Goal: Transaction & Acquisition: Purchase product/service

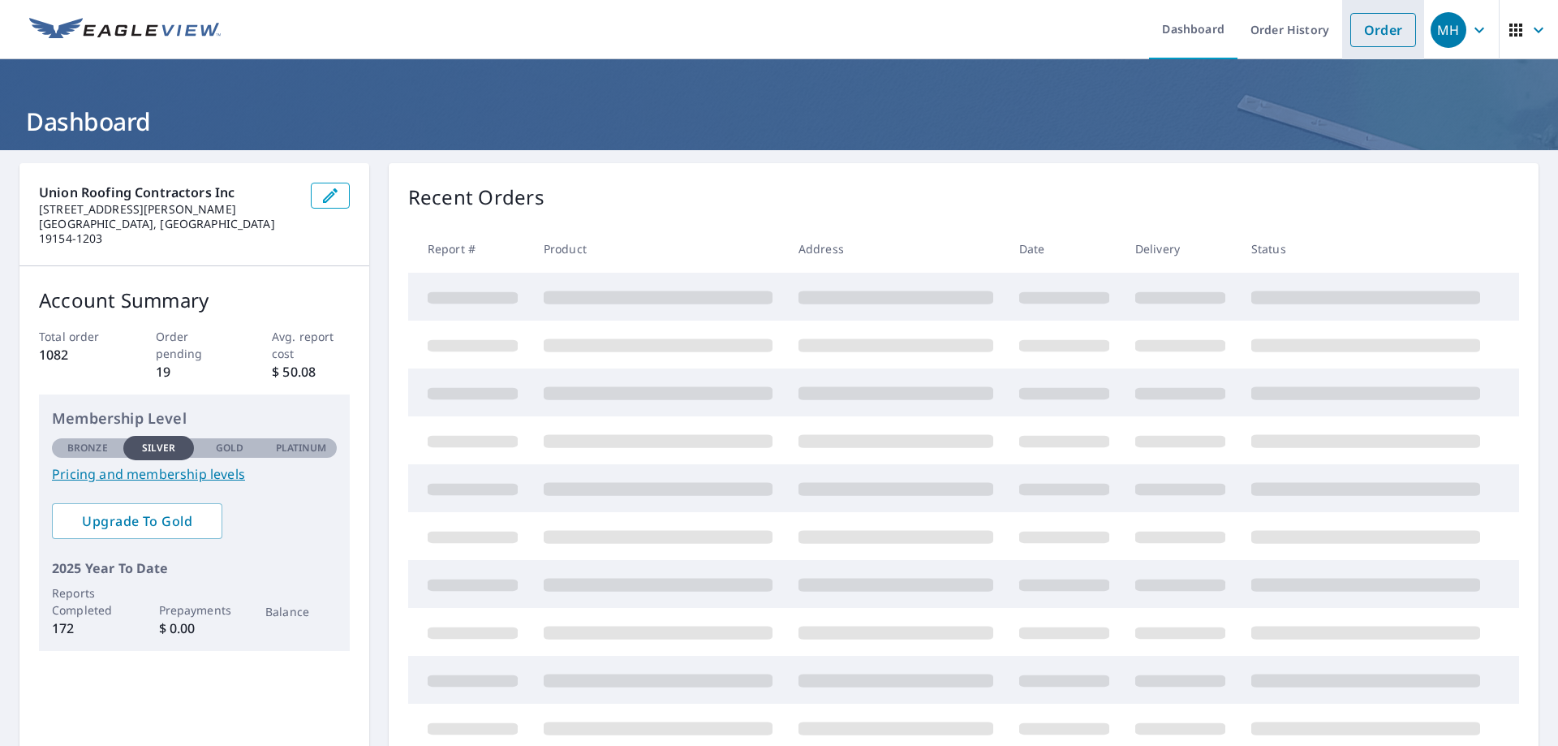
click at [1379, 28] on link "Order" at bounding box center [1383, 30] width 66 height 34
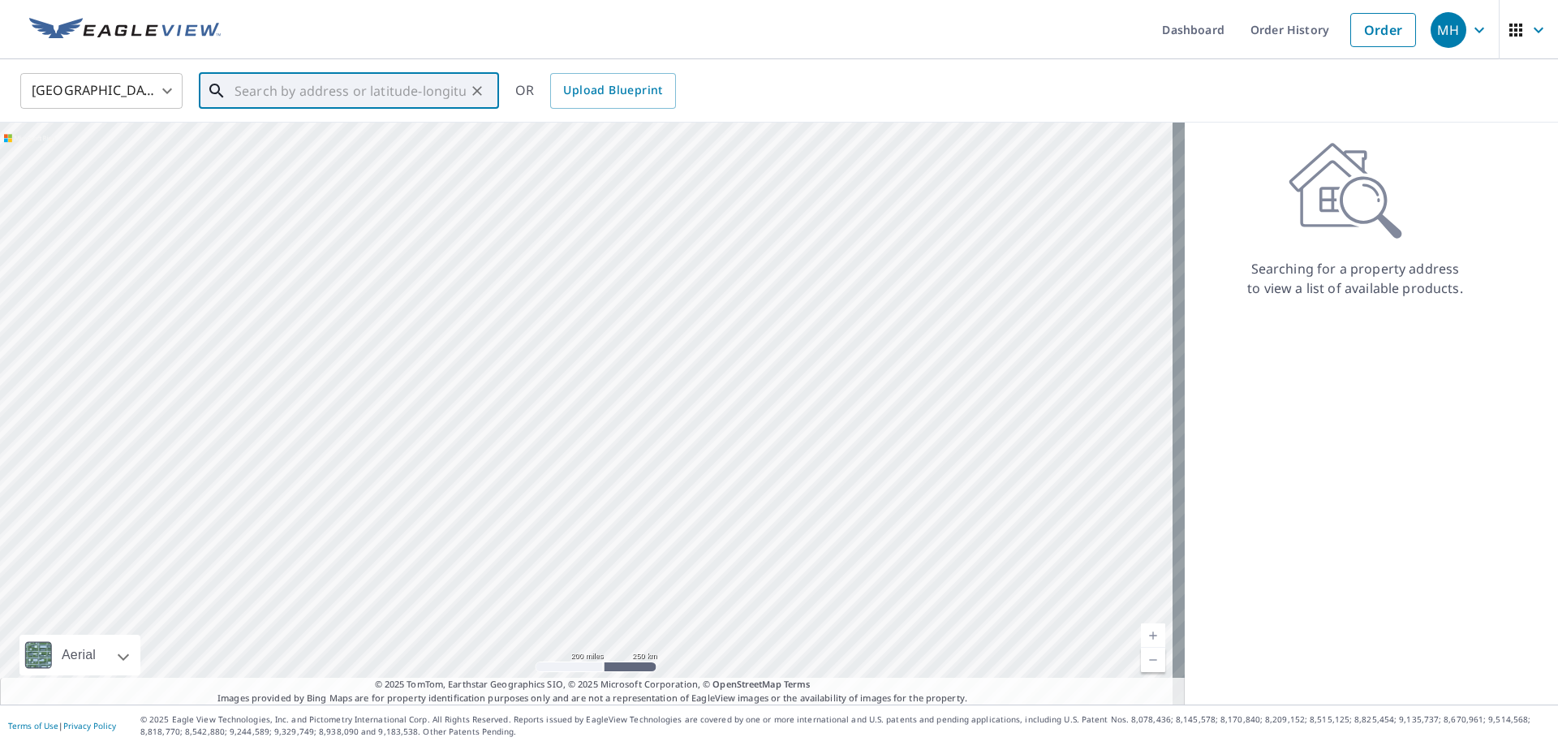
click at [343, 92] on input "text" at bounding box center [349, 90] width 231 height 45
click at [344, 140] on span "[STREET_ADDRESS]" at bounding box center [358, 137] width 255 height 19
type input "[STREET_ADDRESS]"
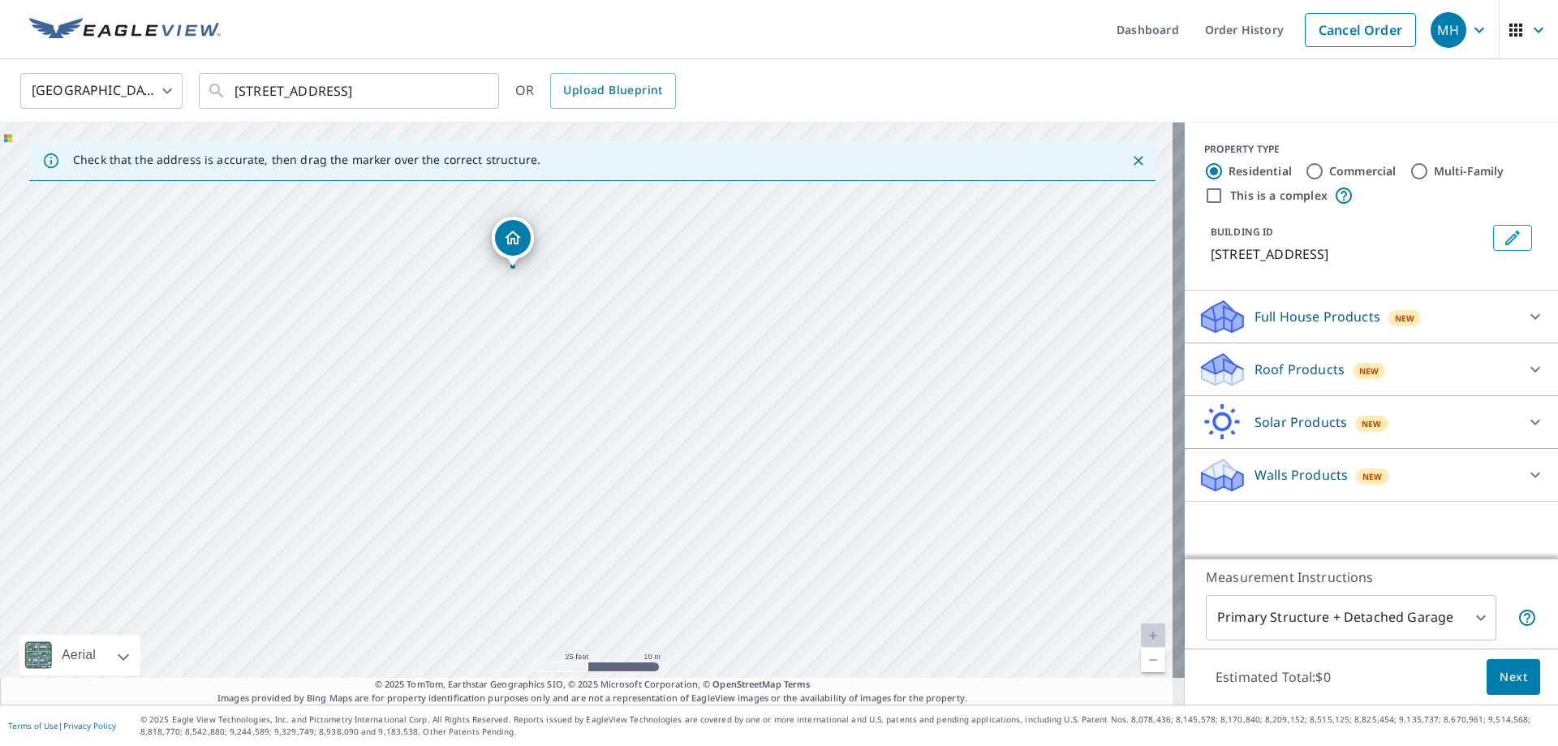
drag, startPoint x: 776, startPoint y: 625, endPoint x: 787, endPoint y: 510, distance: 115.7
click at [787, 510] on div "[STREET_ADDRESS]" at bounding box center [592, 414] width 1185 height 582
drag, startPoint x: 500, startPoint y: 320, endPoint x: 557, endPoint y: 505, distance: 193.5
click at [557, 505] on div "[STREET_ADDRESS]" at bounding box center [592, 414] width 1185 height 582
click at [1306, 316] on p "Full House Products" at bounding box center [1317, 316] width 126 height 19
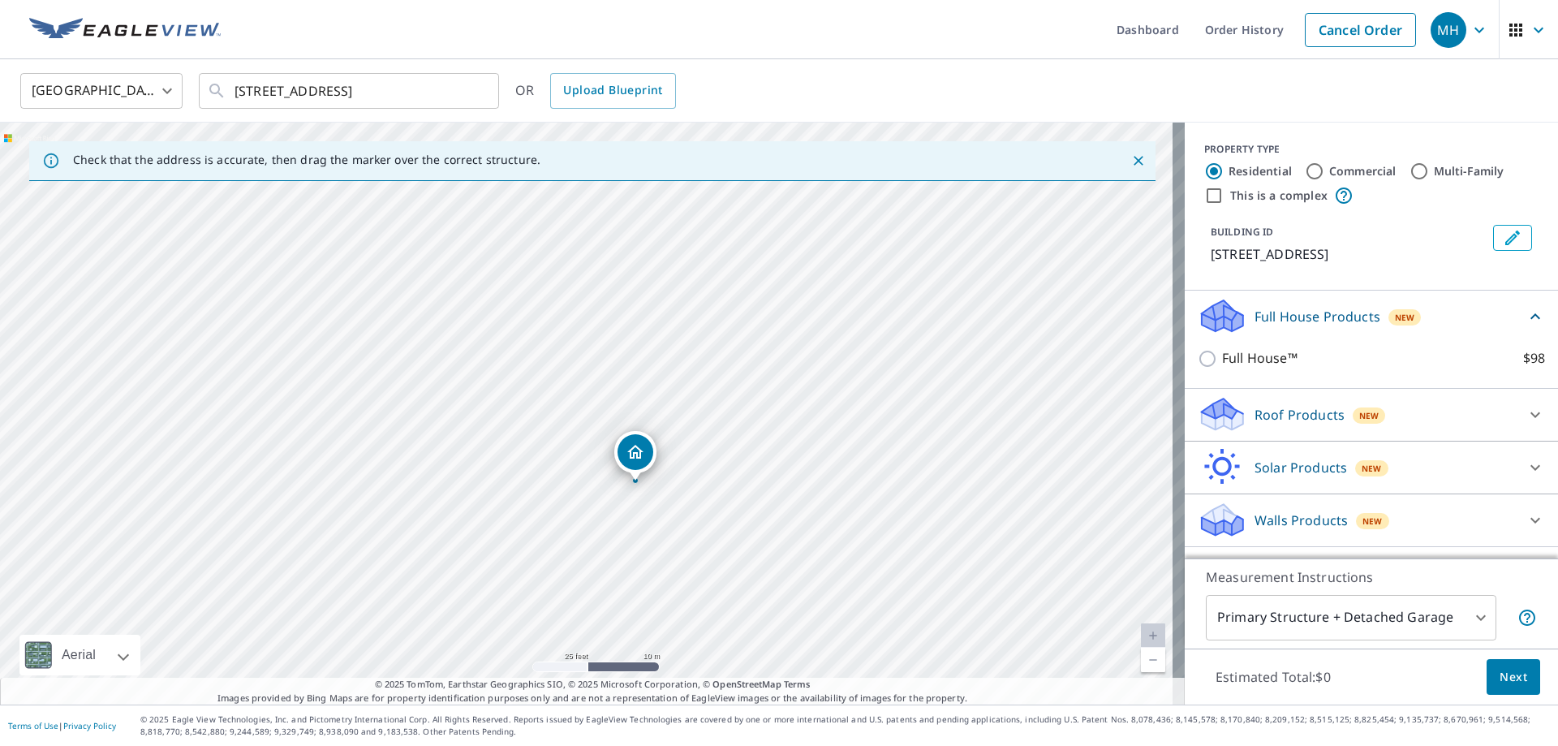
click at [1263, 416] on p "Roof Products" at bounding box center [1299, 414] width 90 height 19
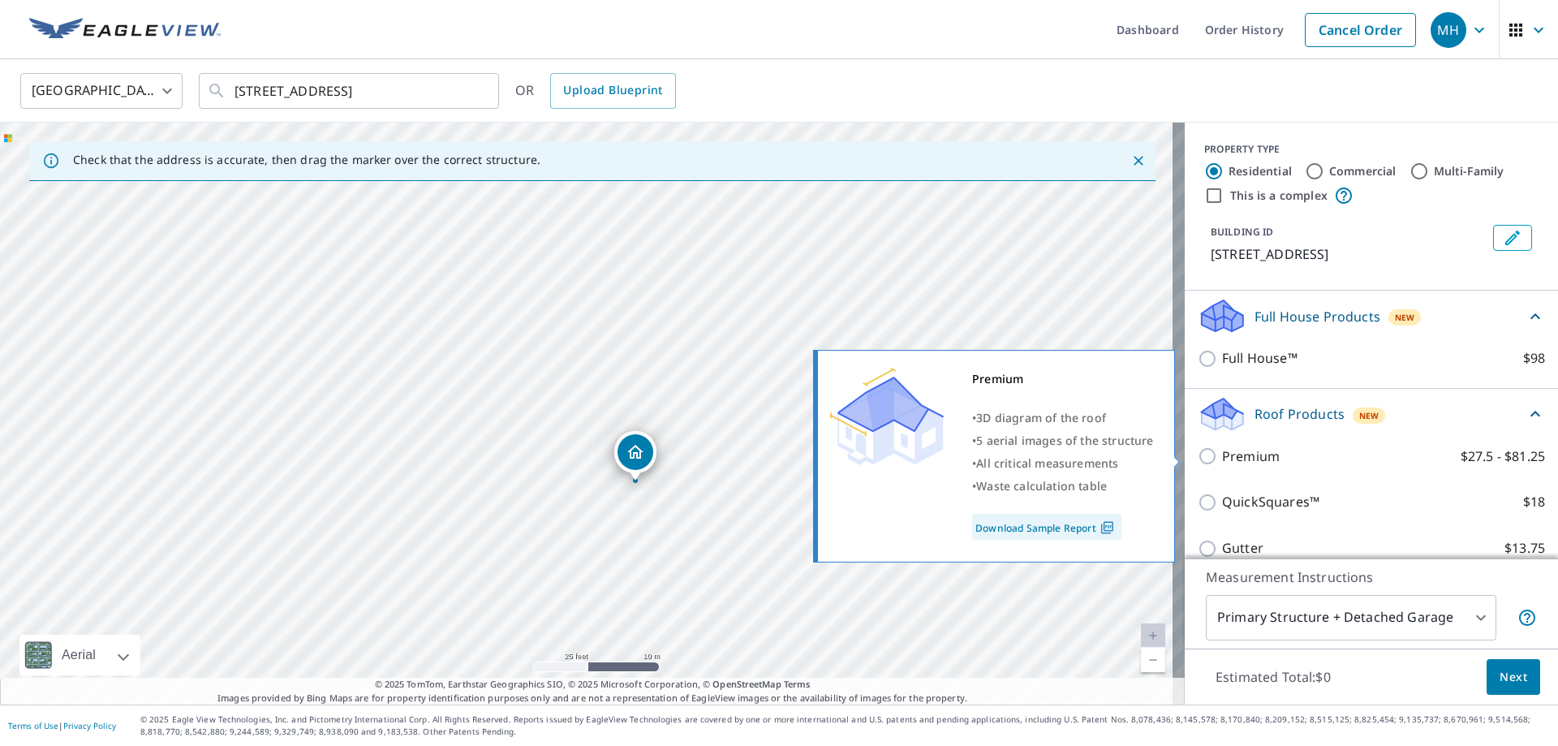
click at [1253, 456] on p "Premium" at bounding box center [1251, 456] width 58 height 20
click at [1222, 456] on input "Premium $27.5 - $81.25" at bounding box center [1210, 455] width 24 height 19
checkbox input "true"
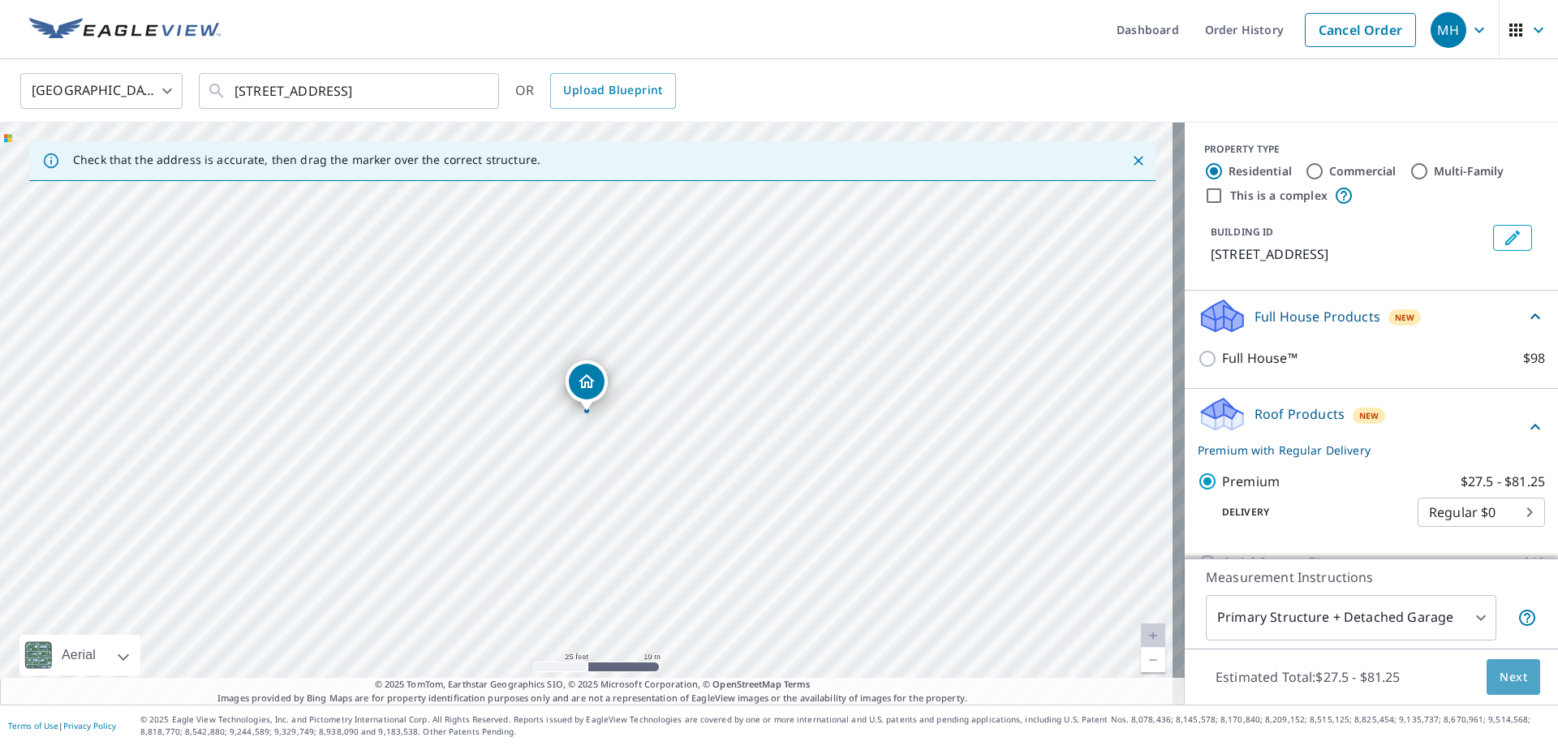
click at [1486, 668] on button "Next" at bounding box center [1513, 677] width 54 height 37
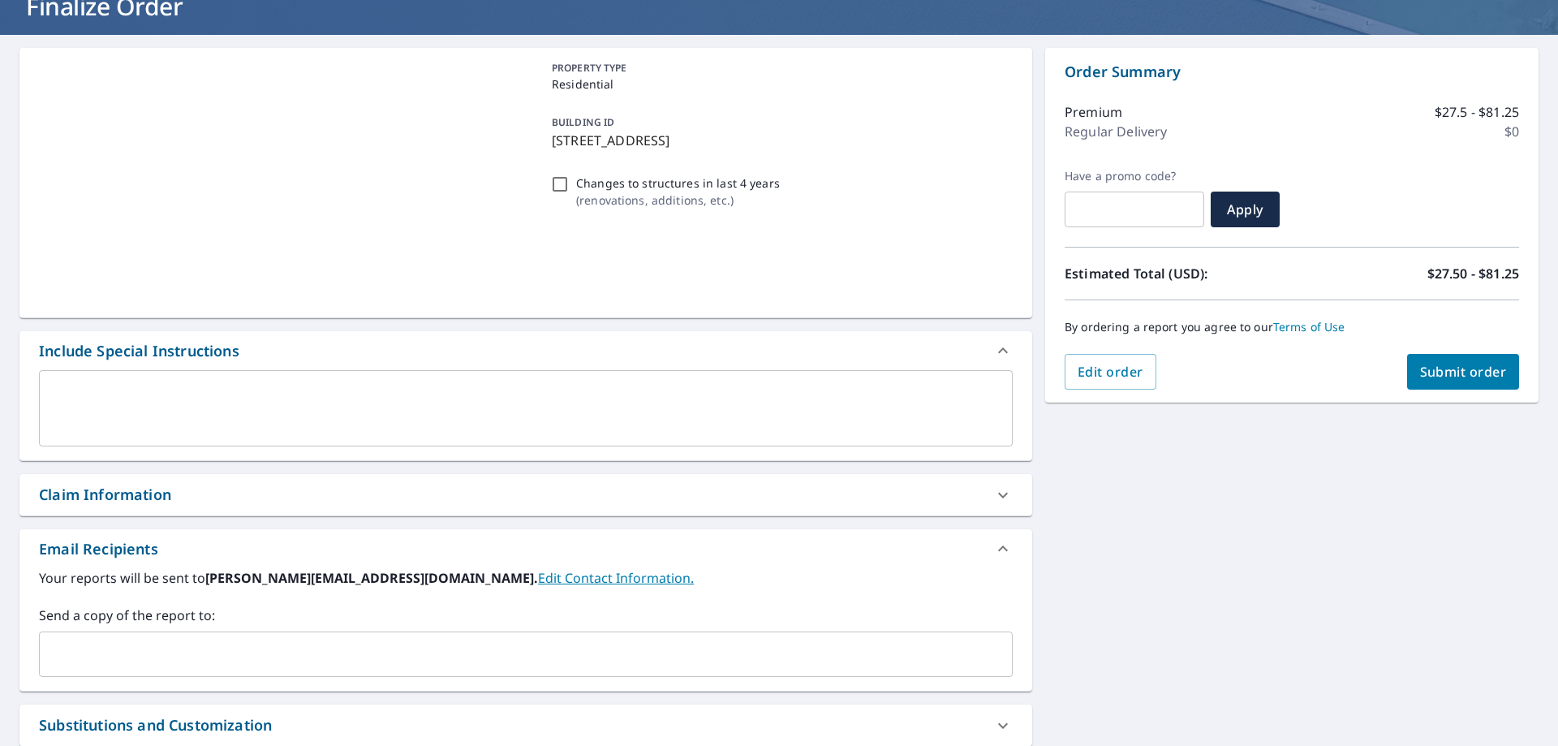
scroll to position [162, 0]
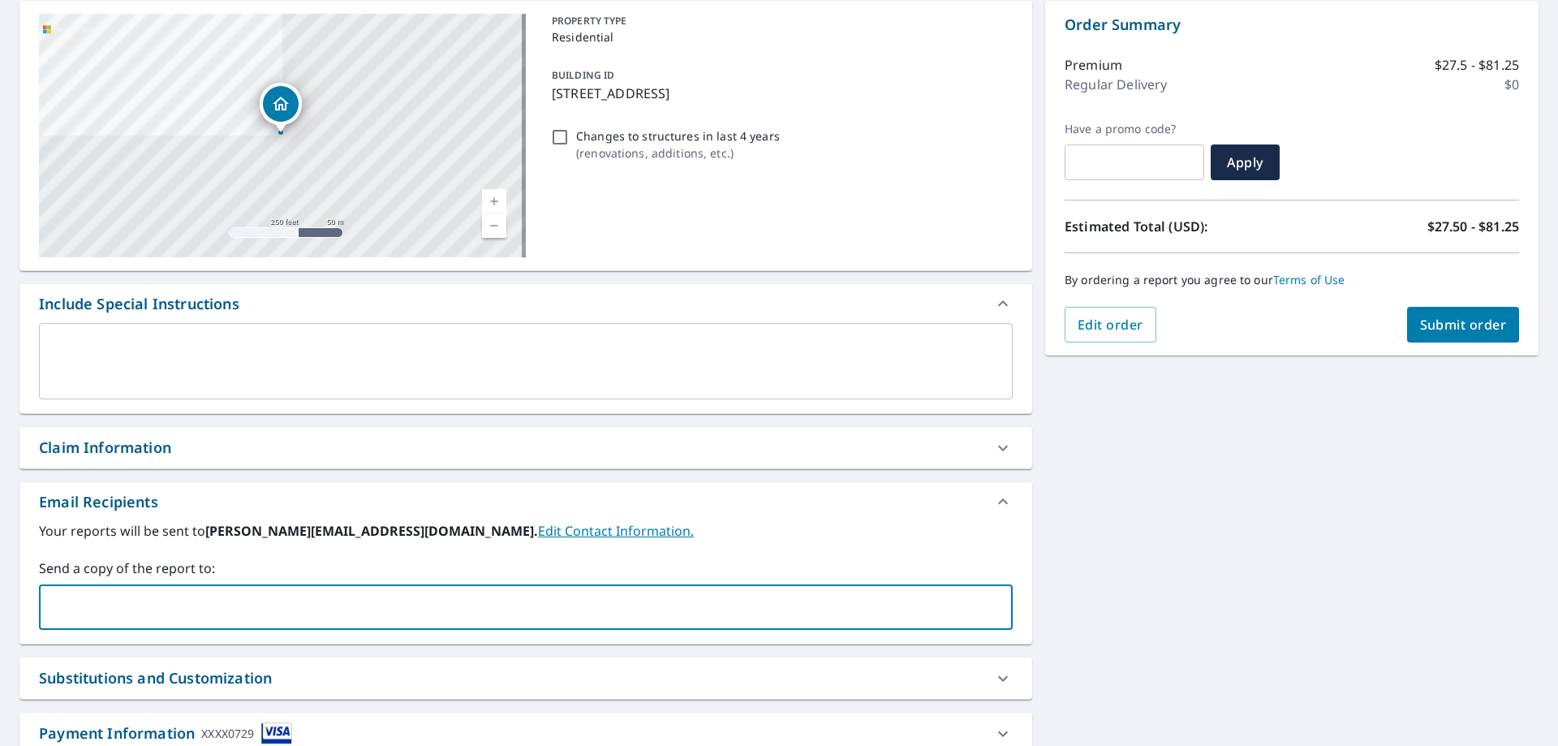
click at [151, 620] on input "text" at bounding box center [513, 606] width 935 height 31
type input "[PERSON_NAME][EMAIL_ADDRESS][DOMAIN_NAME]"
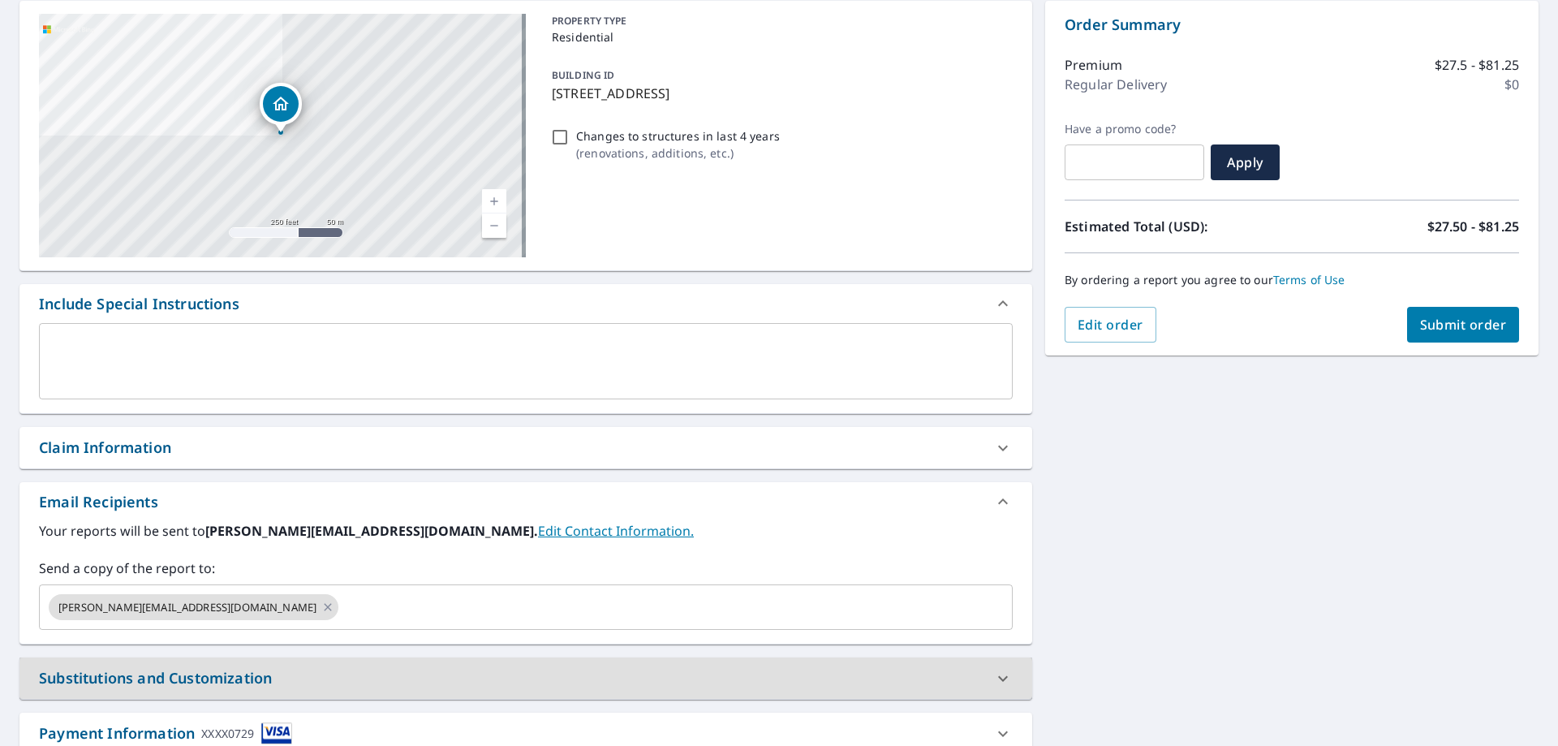
click at [1420, 322] on span "Submit order" at bounding box center [1463, 325] width 87 height 18
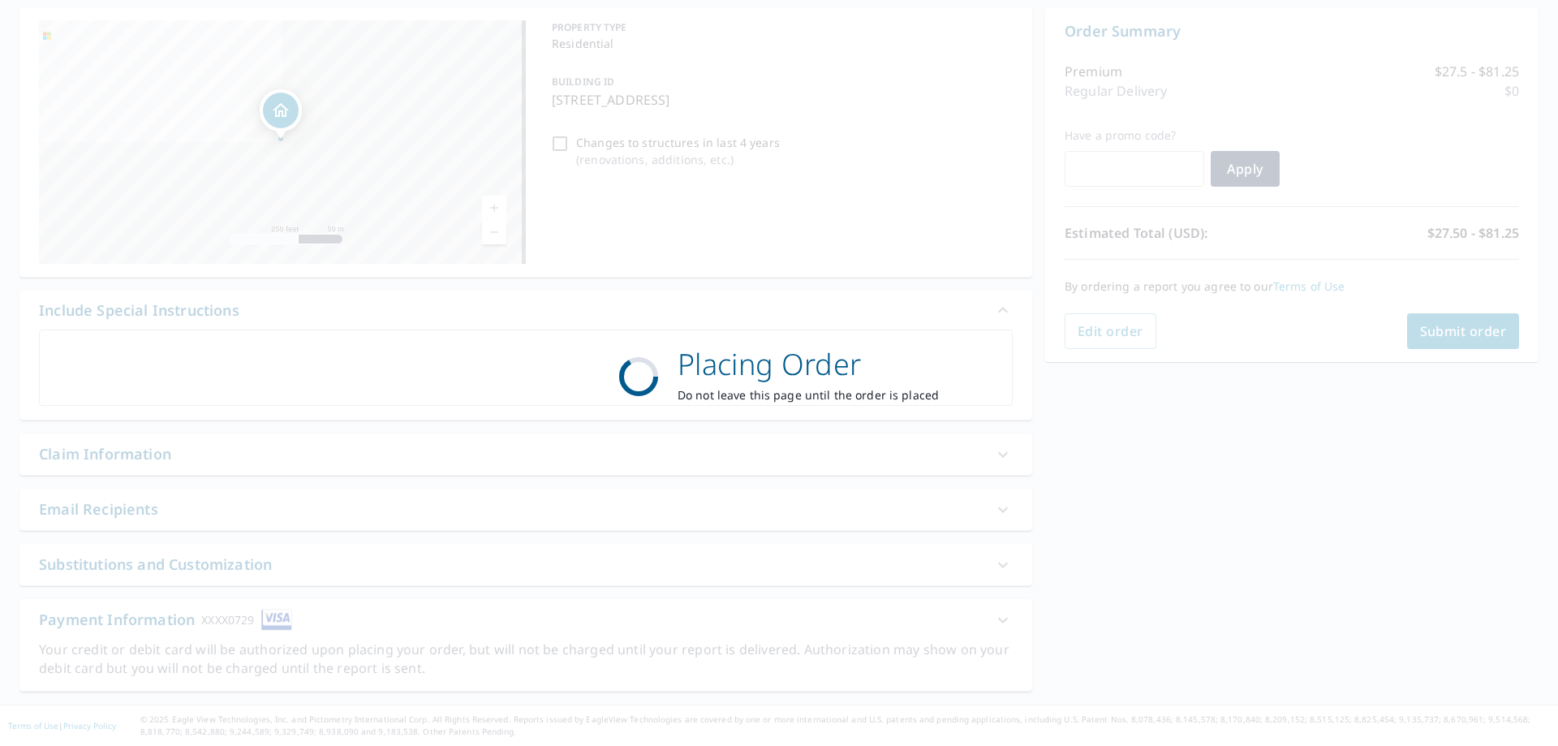
scroll to position [156, 0]
